Goal: Task Accomplishment & Management: Complete application form

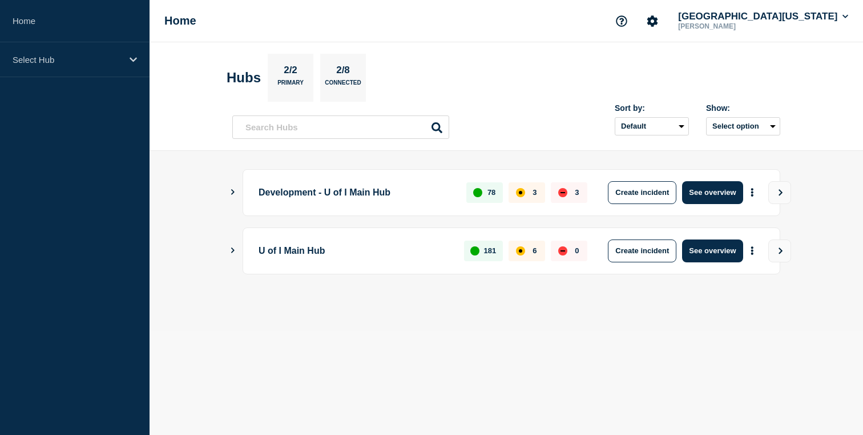
click at [246, 188] on div "Development - U of I Main Hub 78 3 3 Create incident See overview" at bounding box center [512, 192] width 538 height 47
click at [223, 188] on main "Development - U of I Main Hub 78 3 3 Create incident See overview U of I Main H…" at bounding box center [507, 241] width 714 height 180
click at [262, 193] on p "Development - U of I Main Hub" at bounding box center [356, 192] width 195 height 23
click at [229, 191] on icon "Show Connected Hubs" at bounding box center [232, 192] width 7 height 6
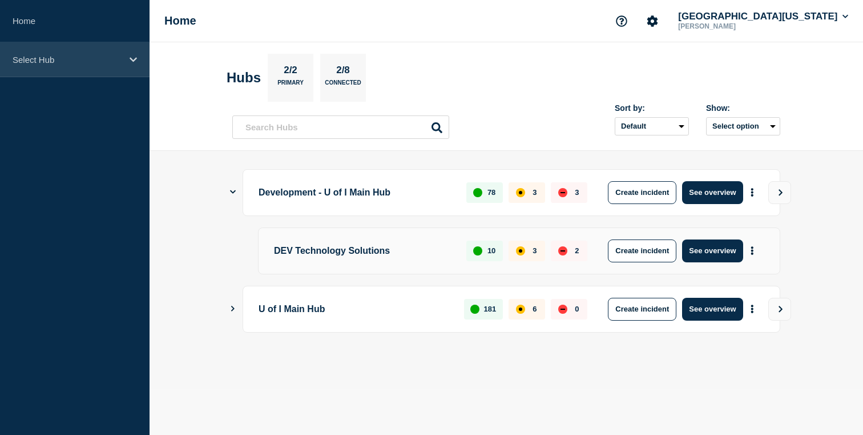
click at [29, 58] on p "Select Hub" at bounding box center [68, 60] width 110 height 10
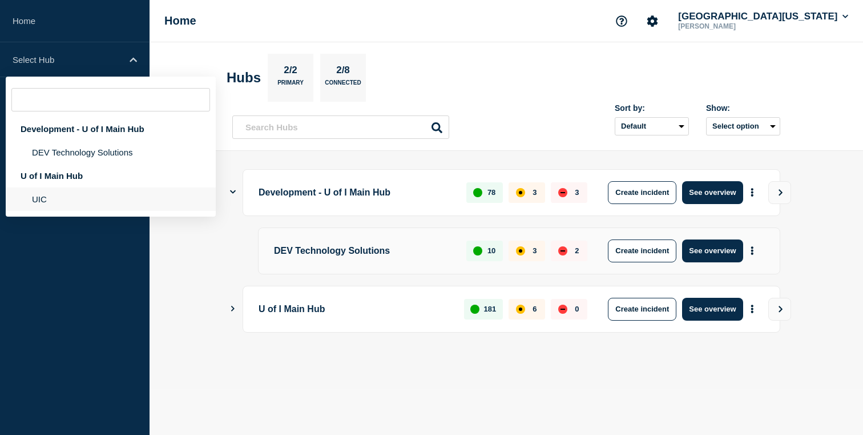
click at [50, 199] on li "UIC" at bounding box center [111, 198] width 210 height 23
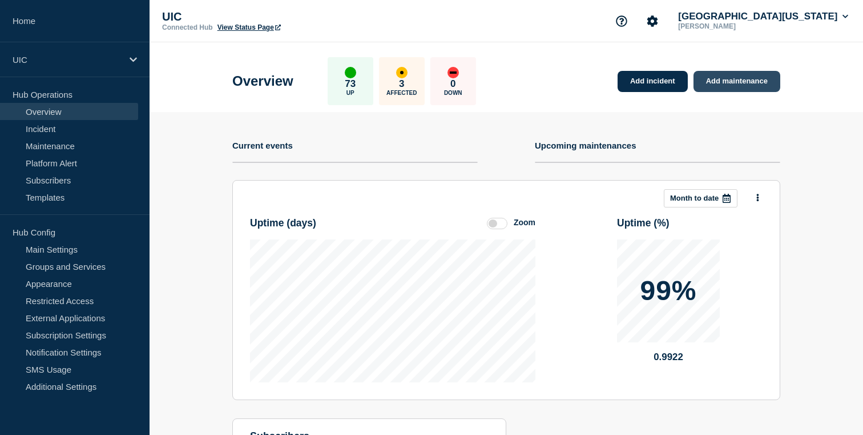
click at [749, 71] on link "Add maintenance" at bounding box center [737, 81] width 87 height 21
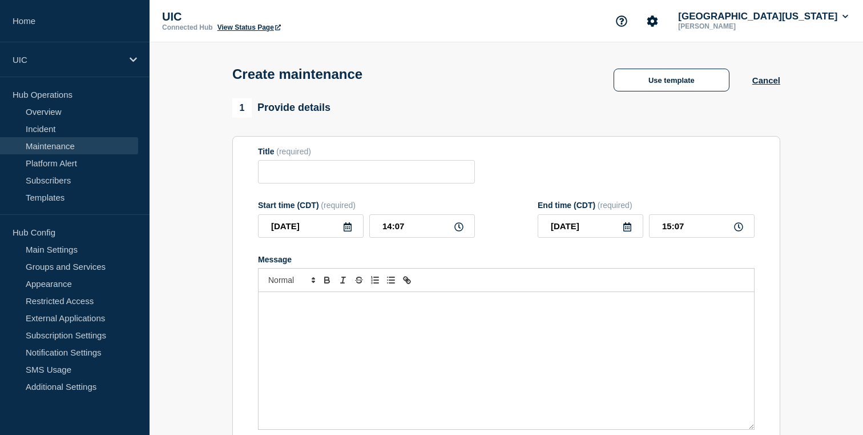
click at [616, 102] on div "1 Provide details" at bounding box center [506, 107] width 548 height 19
click at [634, 96] on div "Create maintenance Use template Cancel" at bounding box center [507, 70] width 574 height 56
click at [634, 89] on button "Use template" at bounding box center [672, 80] width 116 height 23
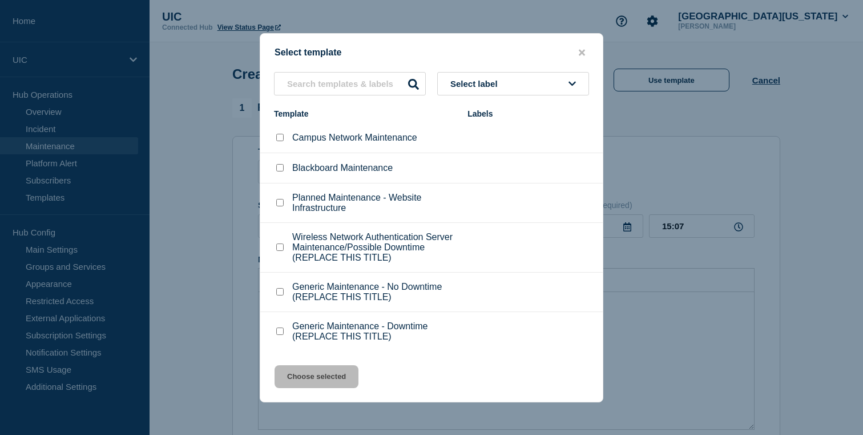
scroll to position [22, 0]
click at [310, 340] on p "Generic Maintenance - Downtime (REPLACE THIS TITLE)" at bounding box center [374, 331] width 164 height 21
click at [301, 329] on p "Generic Maintenance - Downtime (REPLACE THIS TITLE)" at bounding box center [374, 331] width 164 height 21
click at [284, 328] on div at bounding box center [279, 330] width 11 height 11
click at [276, 329] on input "Generic Maintenance - Downtime (REPLACE THIS TITLE) checkbox" at bounding box center [279, 330] width 7 height 7
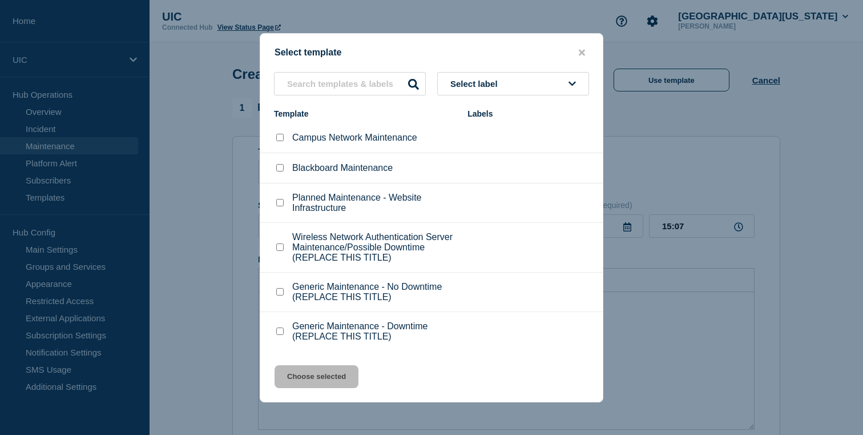
checkbox input "true"
click at [305, 377] on button "Choose selected" at bounding box center [317, 376] width 84 height 23
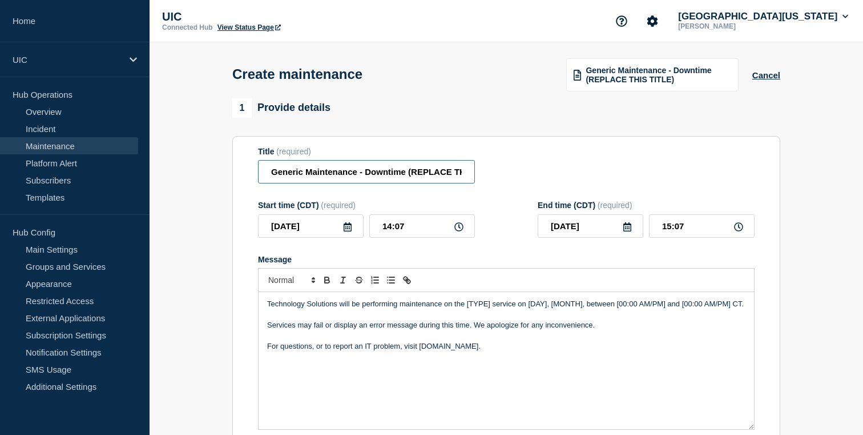
drag, startPoint x: 361, startPoint y: 176, endPoint x: 240, endPoint y: 175, distance: 121.1
click at [240, 175] on section "Title (required) Generic Maintenance - Downtime (REPLACE THIS TITLE) Start time…" at bounding box center [506, 299] width 548 height 327
type input "Red Multisite Maintenance - Downtime Expected"
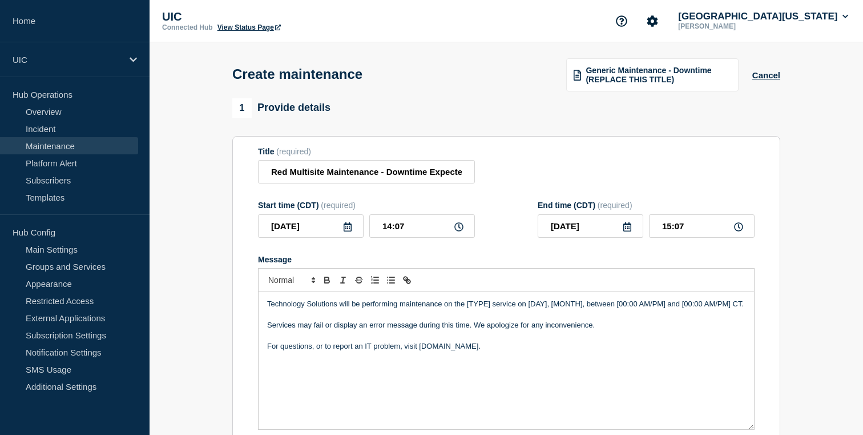
click at [317, 351] on p "For questions, or to report an IT problem, visit [DOMAIN_NAME]." at bounding box center [506, 346] width 478 height 10
drag, startPoint x: 468, startPoint y: 317, endPoint x: 488, endPoint y: 316, distance: 20.6
click at [488, 309] on p "Technology Solutions will be performing maintenance on the [TYPE] service on [D…" at bounding box center [506, 304] width 478 height 10
drag, startPoint x: 467, startPoint y: 315, endPoint x: 581, endPoint y: 316, distance: 114.2
click at [581, 309] on p "Technology Solutions will be performing maintenance on the [TYPE] service on [D…" at bounding box center [506, 304] width 478 height 10
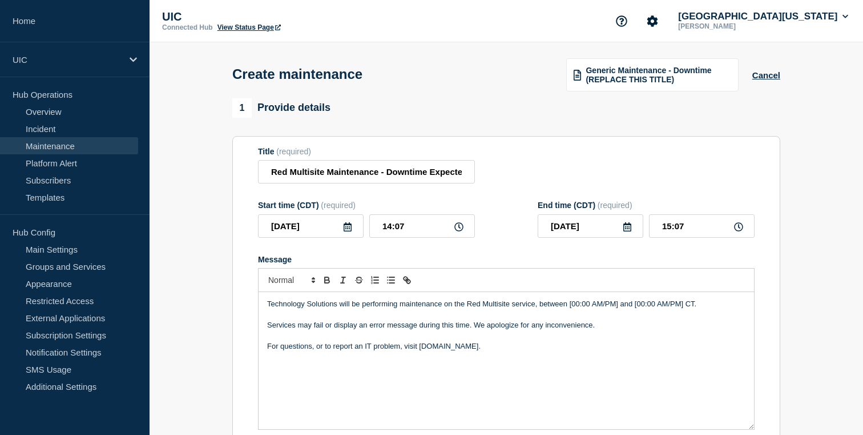
click at [573, 309] on p "Technology Solutions will be performing maintenance on the Red Multisite servic…" at bounding box center [506, 304] width 478 height 10
click at [621, 309] on p "Technology Solutions will be performing maintenance on the Red Multisite servic…" at bounding box center [506, 304] width 478 height 10
click at [599, 309] on p "Technology Solutions will be performing maintenance on the Red Multisite servic…" at bounding box center [506, 304] width 478 height 10
drag, startPoint x: 294, startPoint y: 339, endPoint x: 203, endPoint y: 339, distance: 91.4
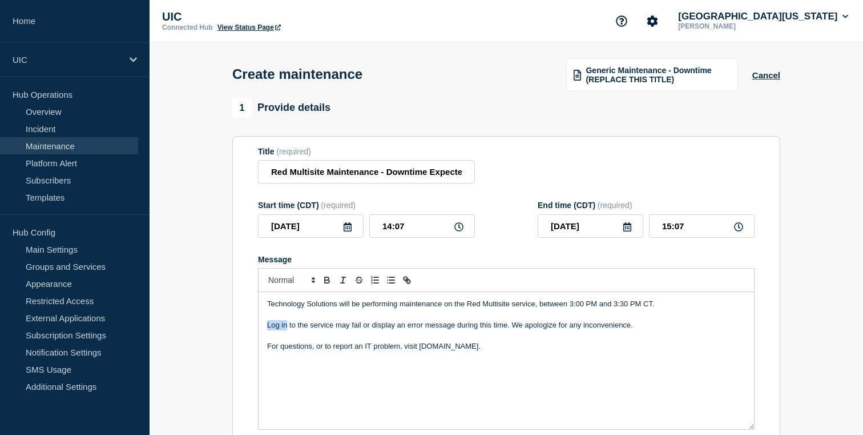
drag, startPoint x: 288, startPoint y: 337, endPoint x: 249, endPoint y: 337, distance: 38.8
click at [250, 337] on section "Title (required) Red Multisite Maintenance - Downtime Expected Start time (CDT)…" at bounding box center [506, 299] width 548 height 327
click at [319, 364] on div "Technology Solutions will be performing maintenance on the Red Multisite servic…" at bounding box center [507, 360] width 496 height 137
click at [307, 351] on p "For questions, or to report an IT problem, visit [DOMAIN_NAME]." at bounding box center [506, 346] width 478 height 10
click at [269, 341] on p "Message" at bounding box center [506, 336] width 478 height 10
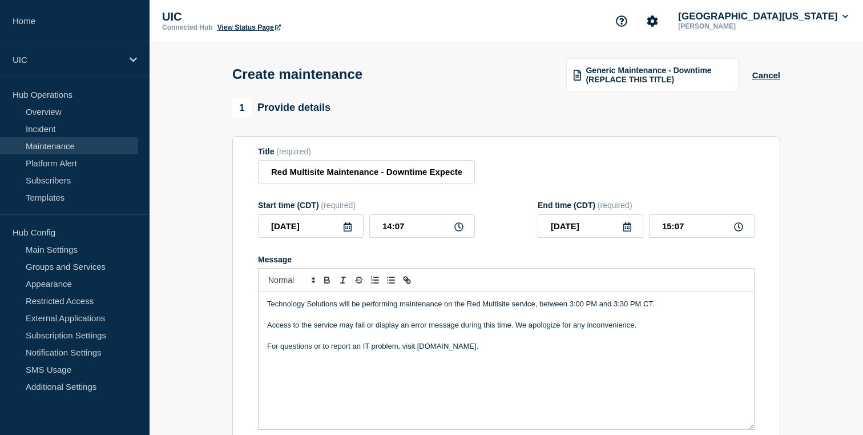
click at [268, 330] on p "Access to the service may fail or display an error message during this time. We…" at bounding box center [506, 325] width 478 height 10
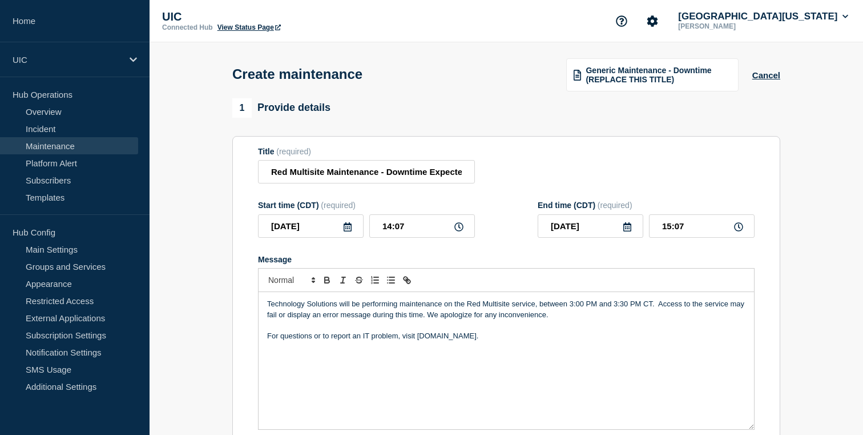
click at [515, 308] on div "Technology Solutions will be performing maintenance on the Red Multisite servic…" at bounding box center [507, 360] width 496 height 137
click at [515, 319] on p "Technology Solutions will be performing maintenance on the Red Multisite servic…" at bounding box center [506, 309] width 478 height 21
click at [522, 319] on p "Technology Solutions will be performing maintenance on the Red Multisite servic…" at bounding box center [506, 309] width 478 height 21
click at [537, 318] on p "Technology Solutions will be performing maintenance on the Red Multisite servic…" at bounding box center [506, 309] width 478 height 21
click at [594, 312] on p "Technology Solutions will be performing maintenance on the Red Multisite servic…" at bounding box center [506, 309] width 478 height 21
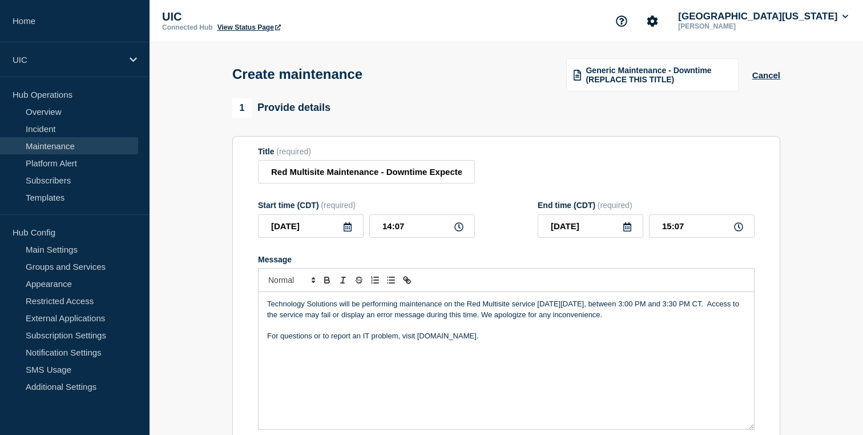
click at [624, 383] on div "Technology Solutions will be performing maintenance on the Red Multisite servic…" at bounding box center [507, 360] width 496 height 137
click at [327, 320] on p "Technology Solutions will be performing maintenance on the Red Multisite servic…" at bounding box center [506, 309] width 478 height 21
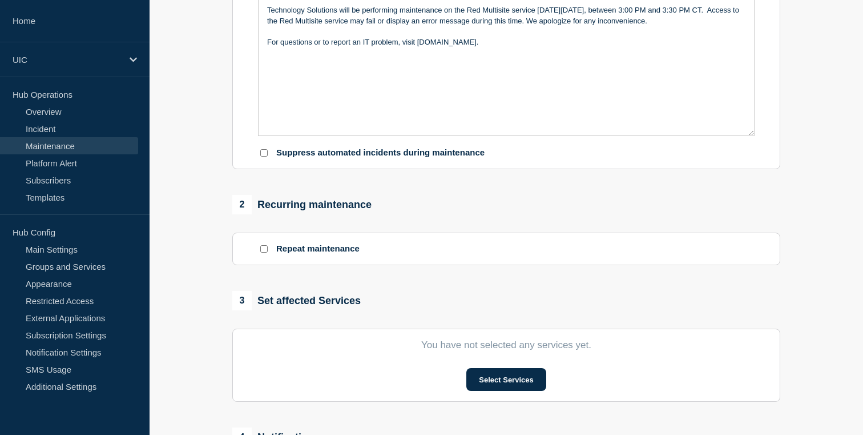
scroll to position [341, 0]
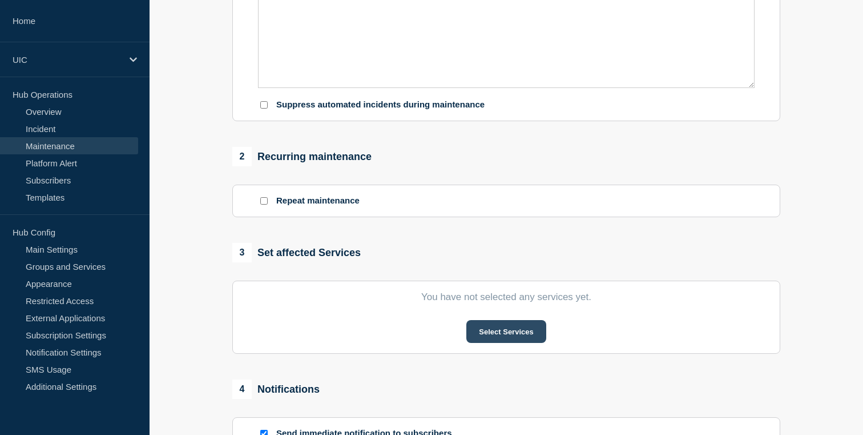
click at [499, 343] on button "Select Services" at bounding box center [505, 331] width 79 height 23
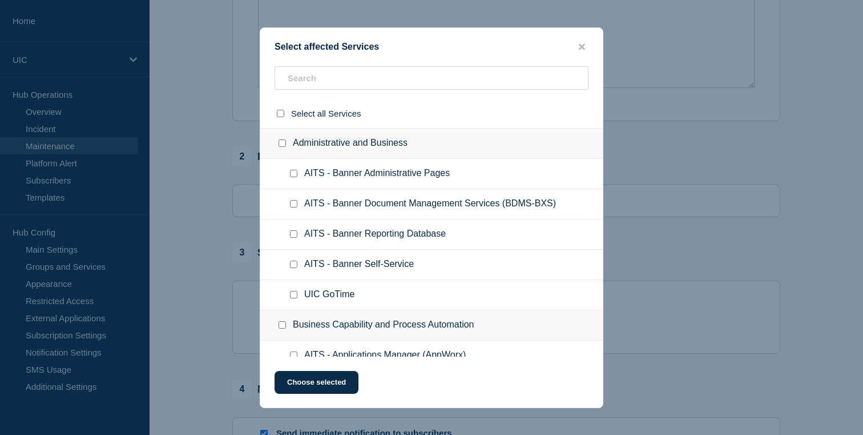
click at [368, 96] on div at bounding box center [431, 82] width 343 height 33
click at [371, 84] on input "text" at bounding box center [432, 77] width 314 height 23
type input "red"
checkbox input "true"
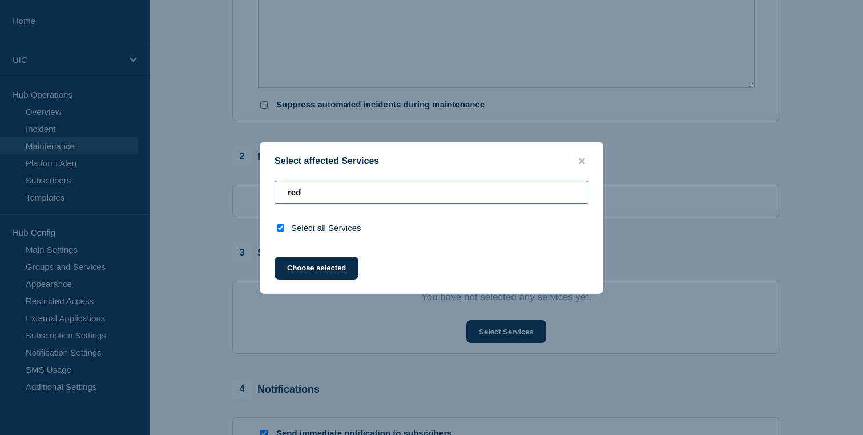
type input "re"
checkbox input "false"
type input "r"
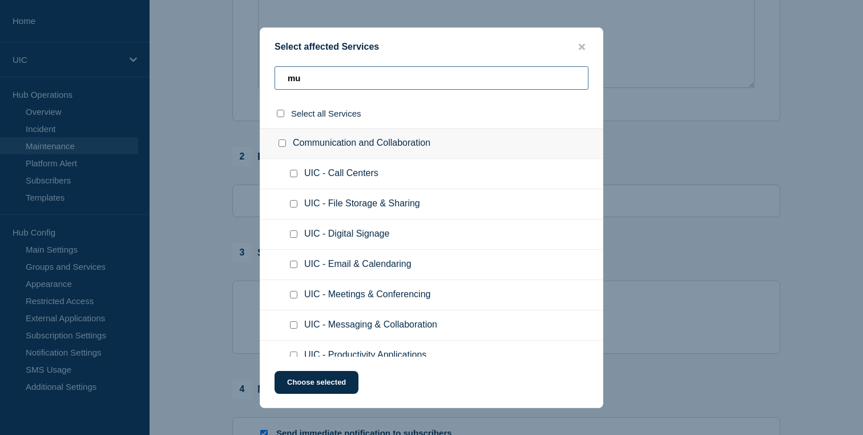
type input "m"
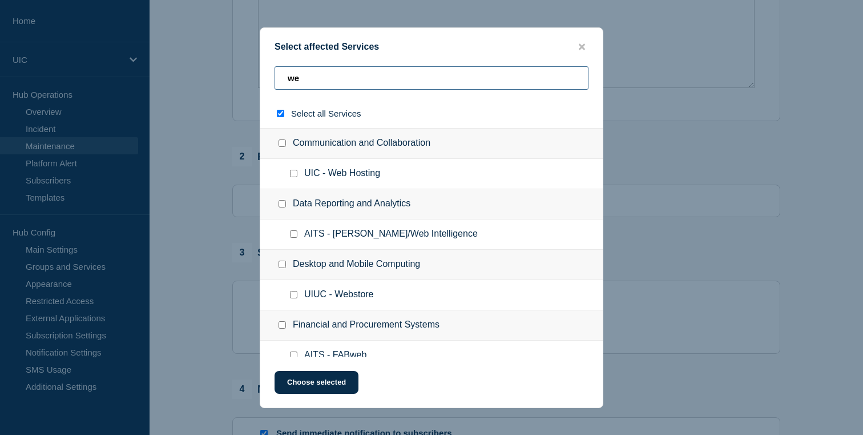
type input "wed"
checkbox input "true"
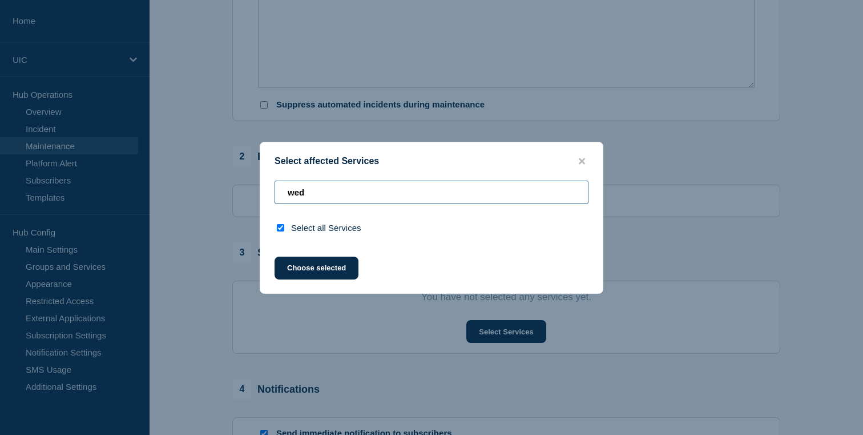
type input "we"
checkbox input "false"
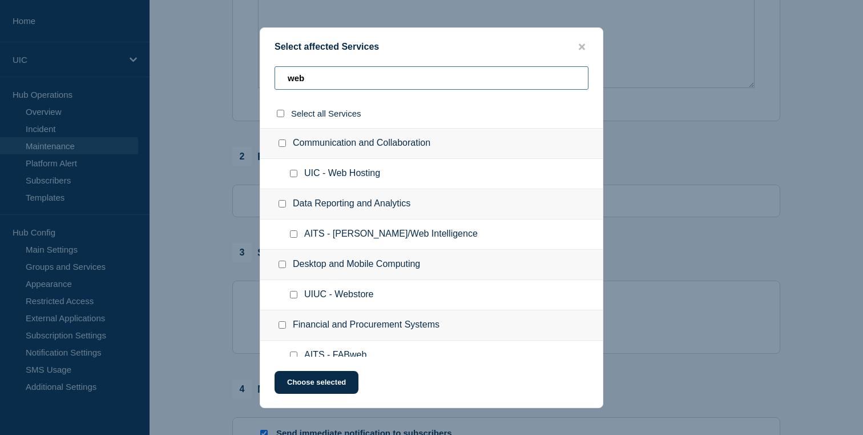
type input "web"
click at [355, 179] on span "UIC - Web Hosting" at bounding box center [342, 173] width 76 height 11
click at [335, 164] on ul "UIC - Web Hosting" at bounding box center [431, 174] width 343 height 30
click at [333, 172] on span "UIC - Web Hosting" at bounding box center [342, 173] width 76 height 11
click at [321, 179] on span "UIC - Web Hosting" at bounding box center [342, 173] width 76 height 11
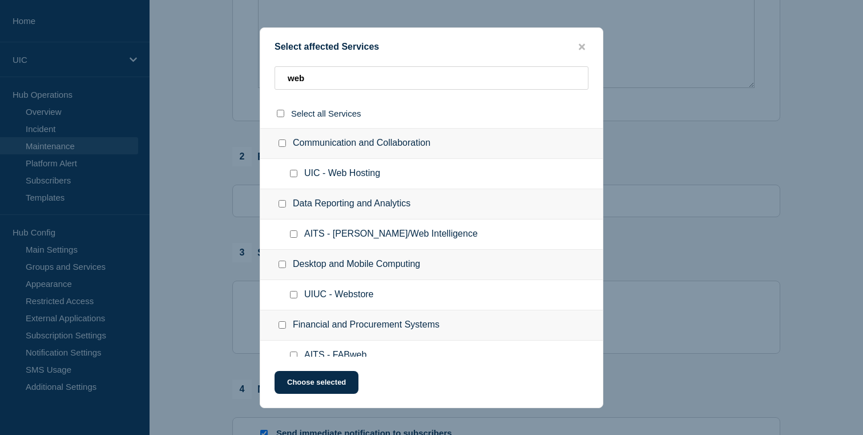
click at [291, 174] on input "UIC - Web Hosting checkbox" at bounding box center [293, 173] width 7 height 7
checkbox input "true"
click at [296, 377] on button "Choose selected" at bounding box center [317, 382] width 84 height 23
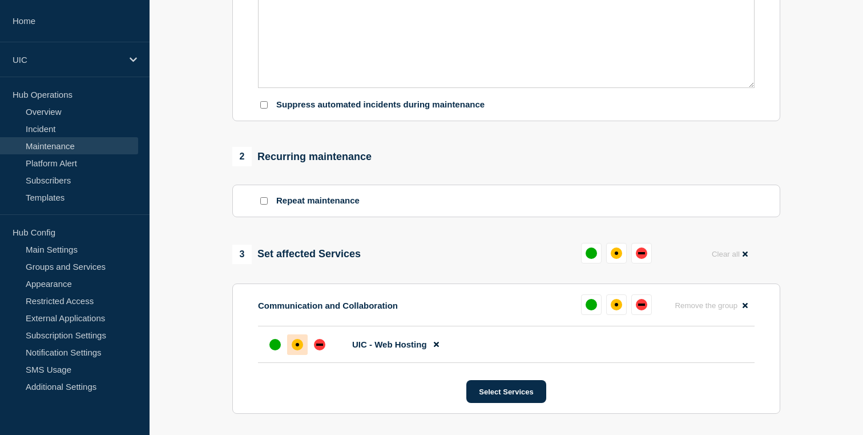
click at [301, 350] on div "affected" at bounding box center [297, 344] width 11 height 11
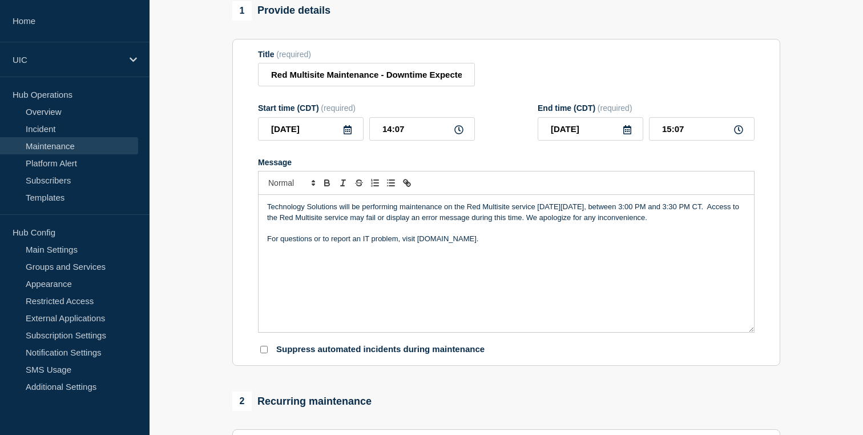
scroll to position [51, 0]
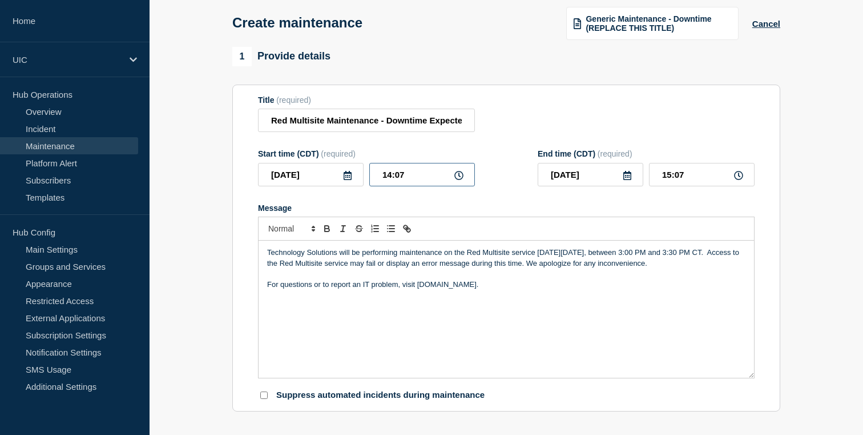
click at [400, 196] on form "Title (required) Red Multisite Maintenance - Downtime Expected Start time (CDT)…" at bounding box center [506, 247] width 497 height 305
type input "13:07"
type input "14:07"
type input "13:47"
type input "14:47"
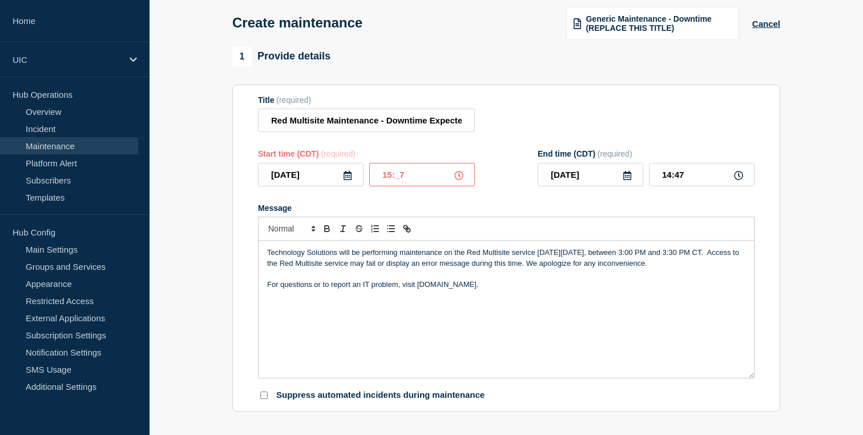
type input "15:07"
type input "16:07"
type input "15:00"
type input "15:30"
click at [436, 377] on div "Technology Solutions will be performing maintenance on the Red Multisite servic…" at bounding box center [507, 308] width 496 height 137
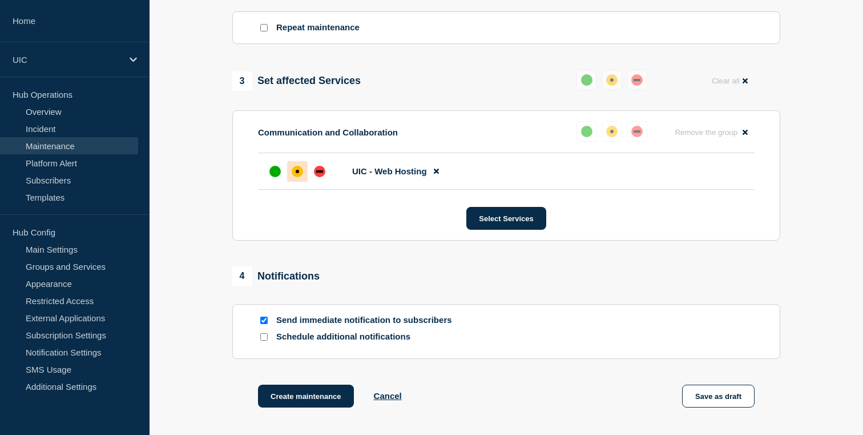
scroll to position [638, 0]
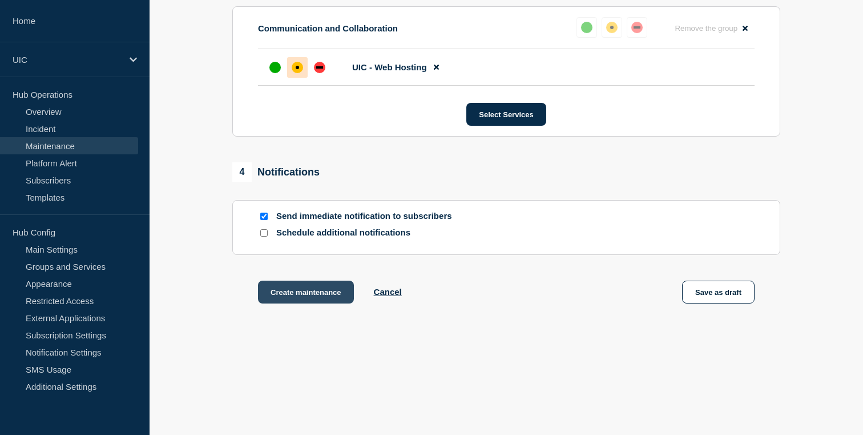
click at [321, 299] on button "Create maintenance" at bounding box center [306, 291] width 96 height 23
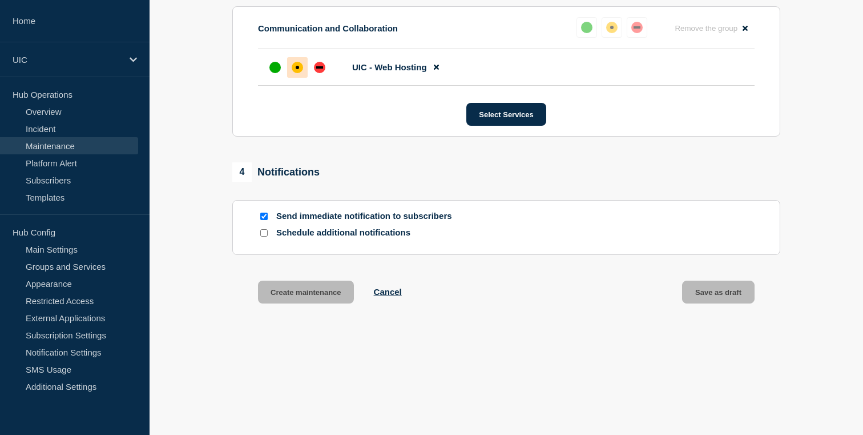
scroll to position [662, 0]
